Goal: Browse casually

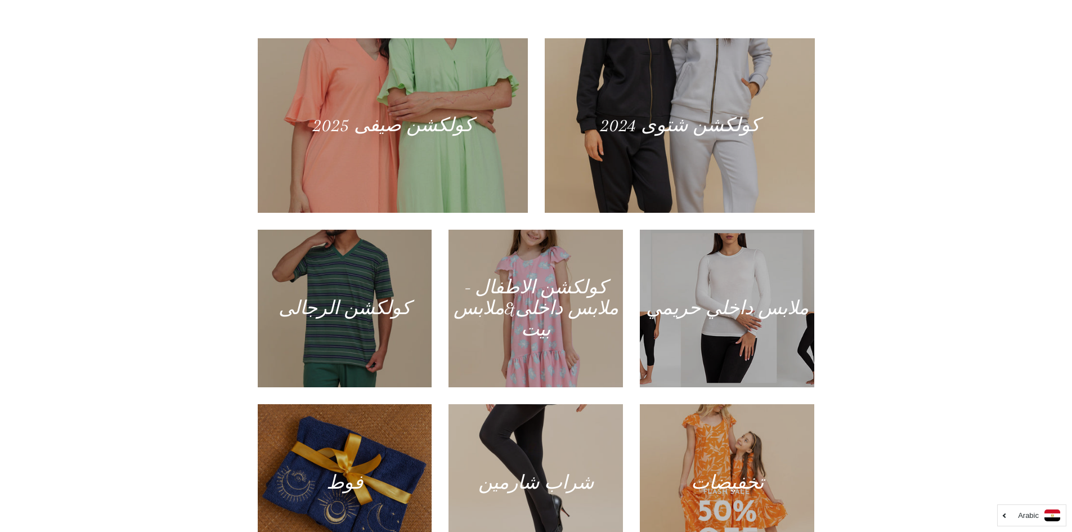
scroll to position [675, 0]
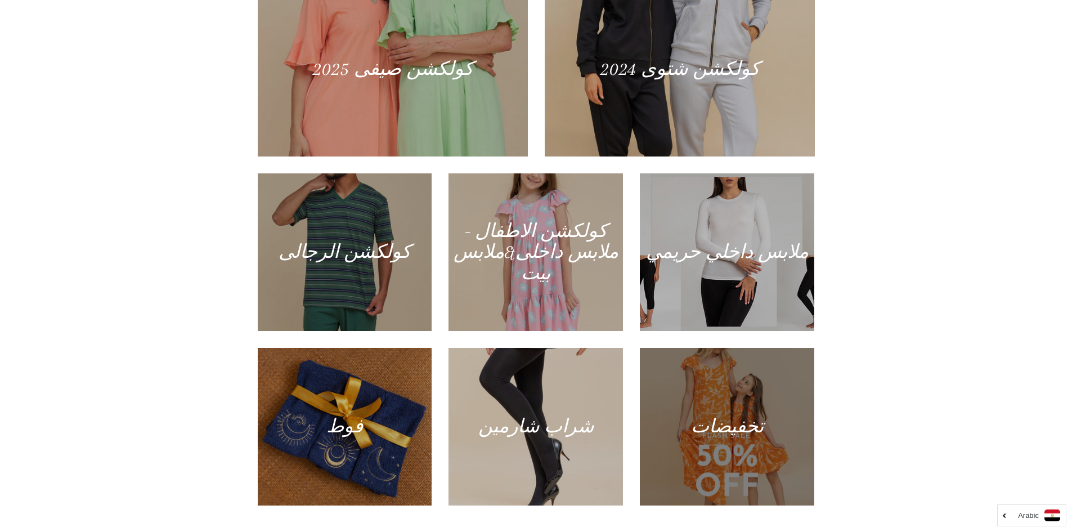
click at [740, 407] on div at bounding box center [727, 426] width 179 height 162
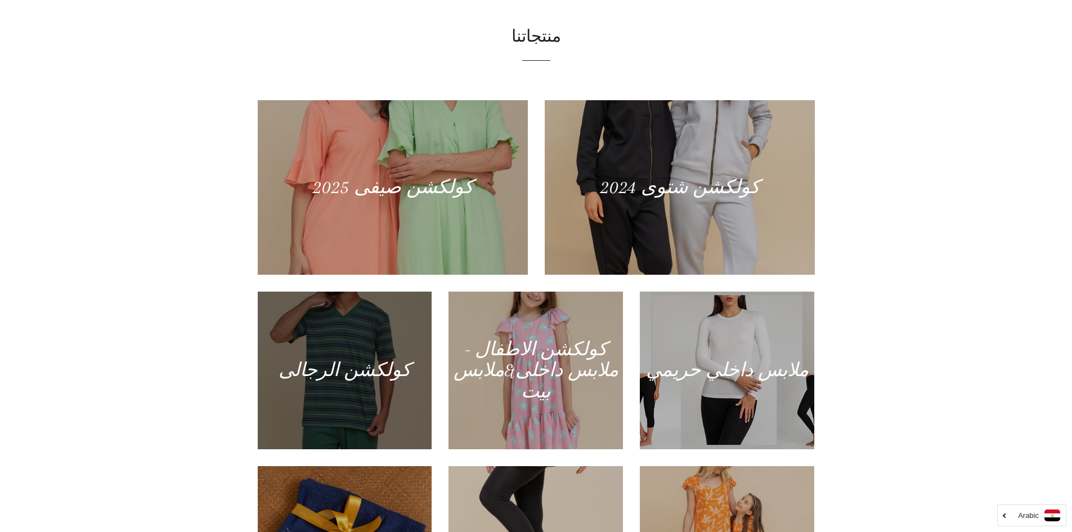
scroll to position [506, 0]
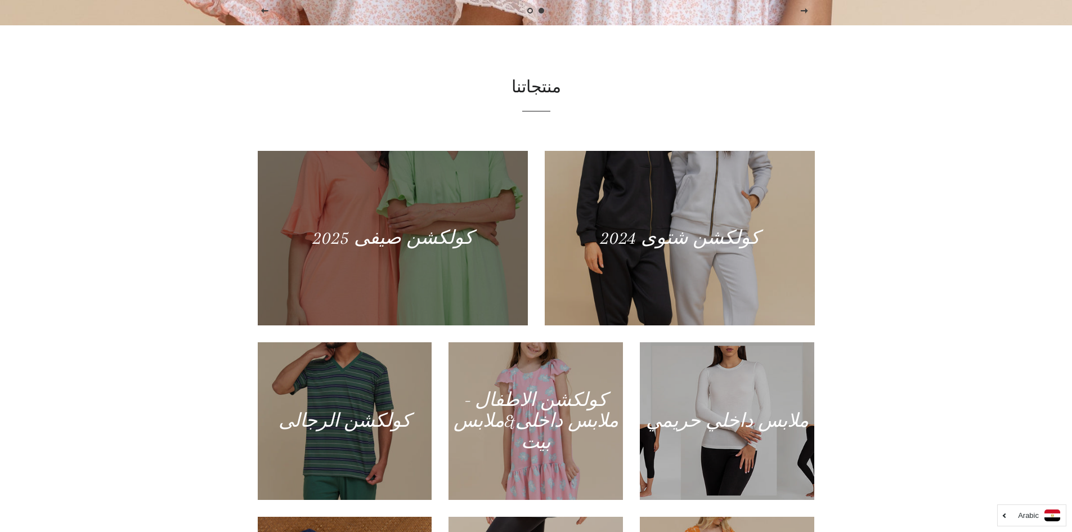
click at [353, 234] on div at bounding box center [392, 237] width 278 height 179
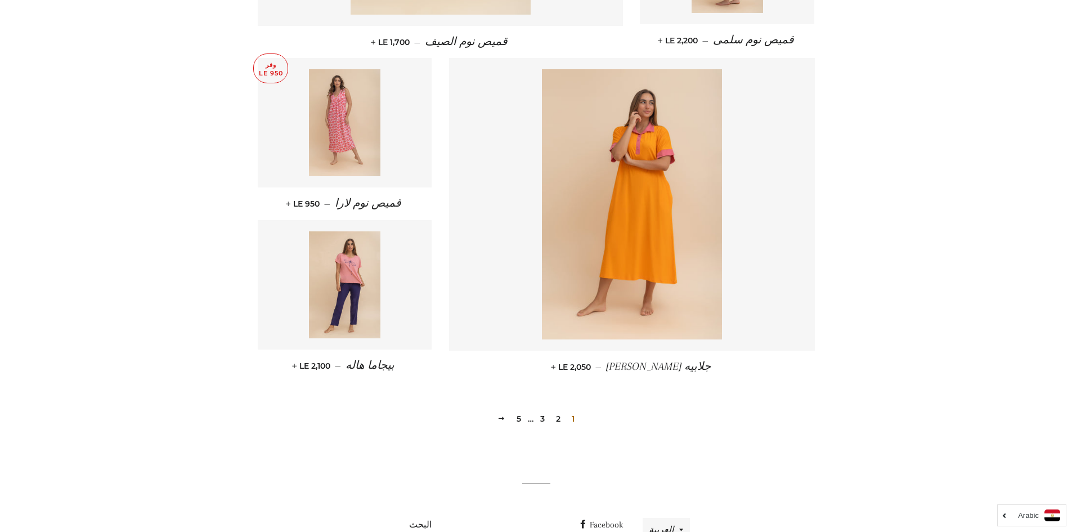
scroll to position [1411, 0]
